Goal: Check status

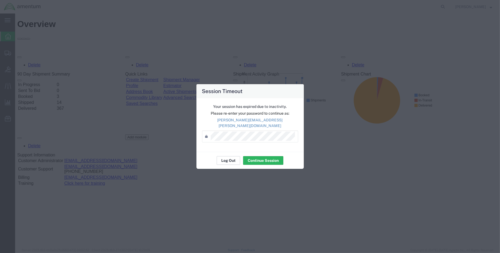
click at [221, 159] on button "Log Out" at bounding box center [228, 160] width 23 height 9
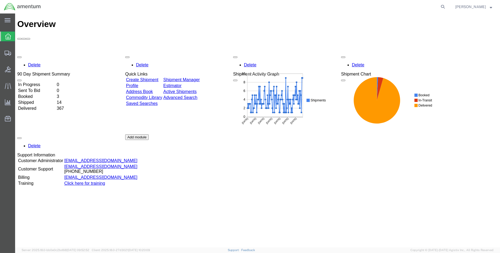
click at [34, 100] on td "Shipped" at bounding box center [37, 102] width 38 height 5
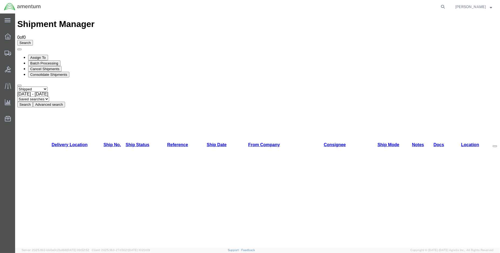
click at [33, 102] on button "Search" at bounding box center [25, 105] width 16 height 6
click at [8, 6] on img at bounding box center [22, 7] width 37 height 8
